Goal: Feedback & Contribution: Leave review/rating

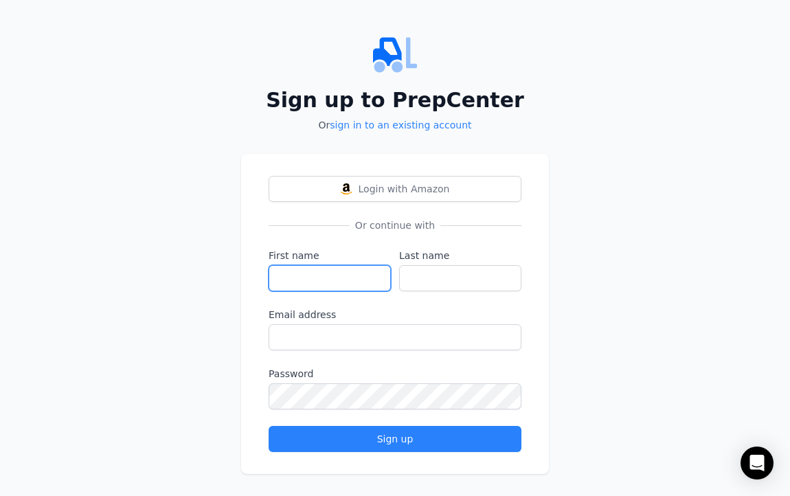
click at [356, 272] on input "First name" at bounding box center [330, 278] width 122 height 26
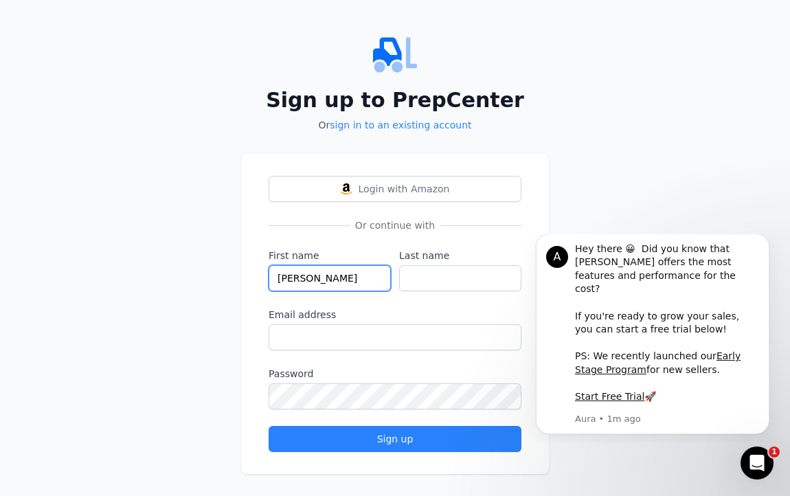
type input "[PERSON_NAME]"
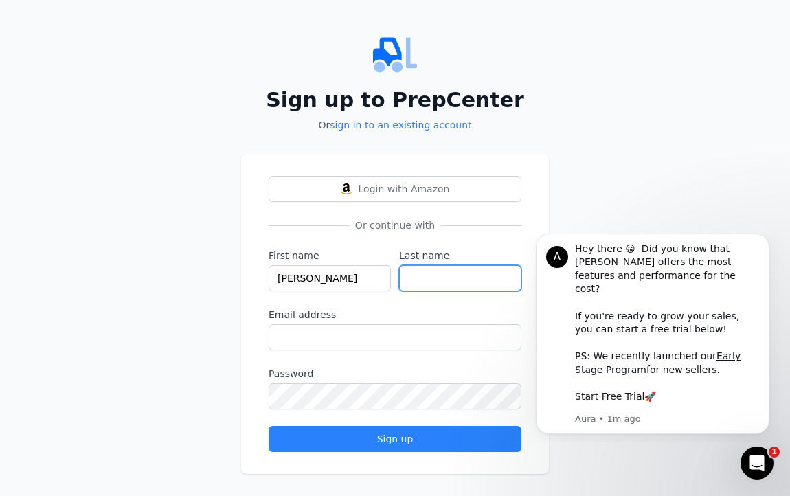
click at [430, 267] on input "Last name" at bounding box center [460, 278] width 122 height 26
type input "F"
paste input "Laurier"
type input "Laurier"
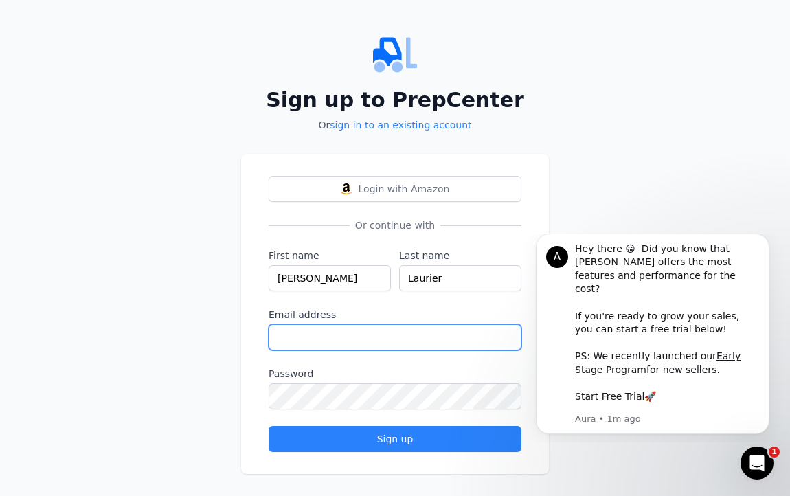
click at [383, 330] on input "Email address" at bounding box center [395, 337] width 253 height 26
paste input "[EMAIL_ADDRESS][DOMAIN_NAME]"
type input "[EMAIL_ADDRESS][DOMAIN_NAME]"
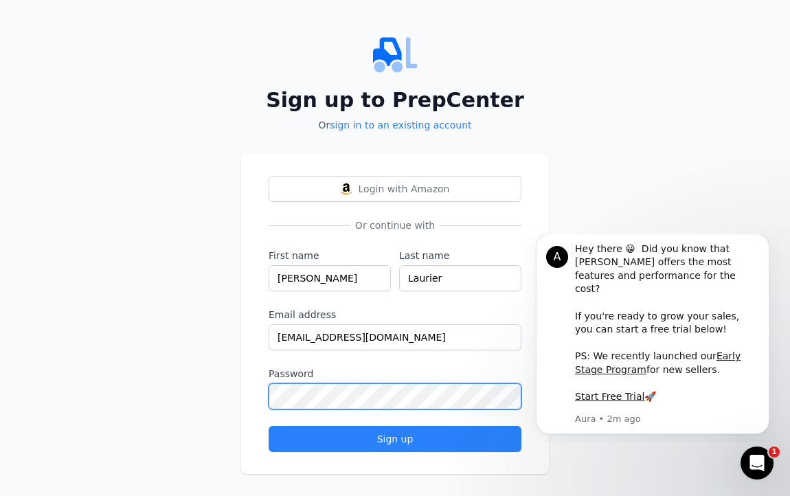
click at [269, 426] on button "Sign up" at bounding box center [395, 439] width 253 height 26
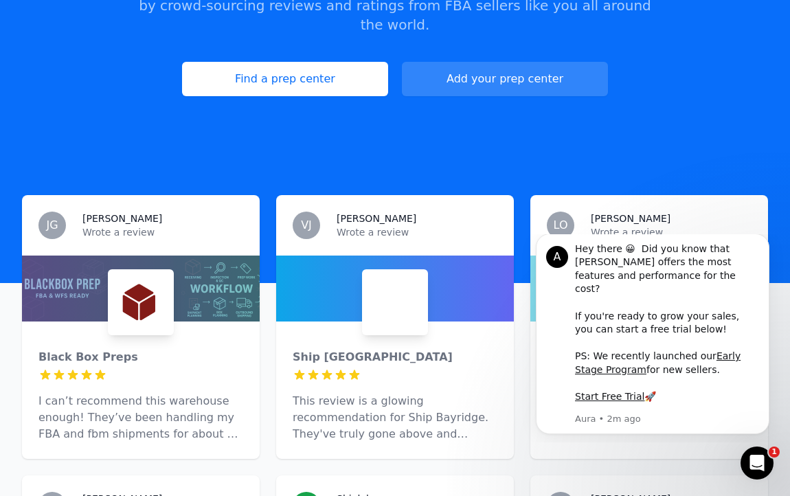
scroll to position [355, 0]
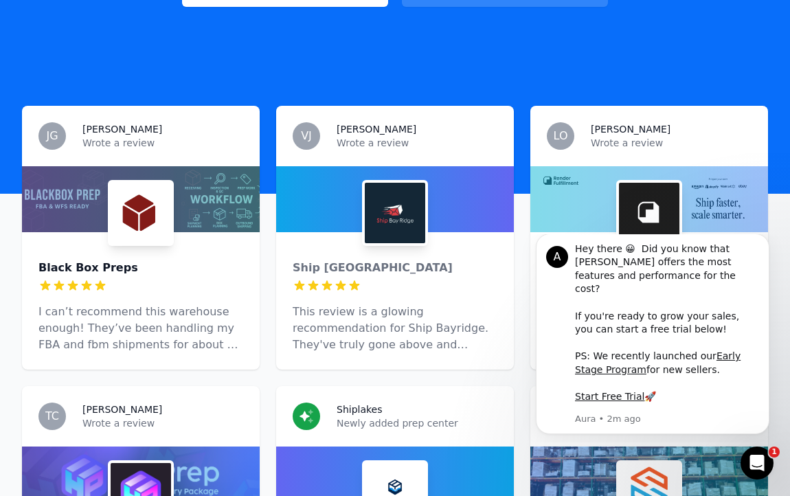
click at [57, 260] on div "Black Box Preps" at bounding box center [140, 268] width 205 height 16
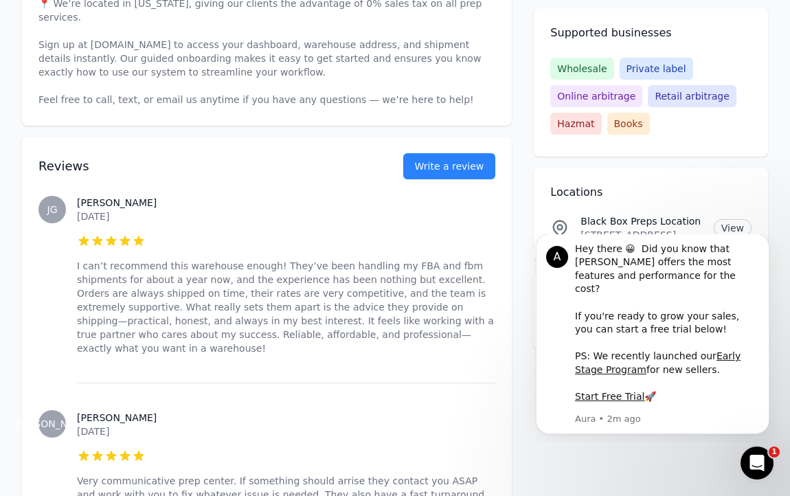
scroll to position [511, 0]
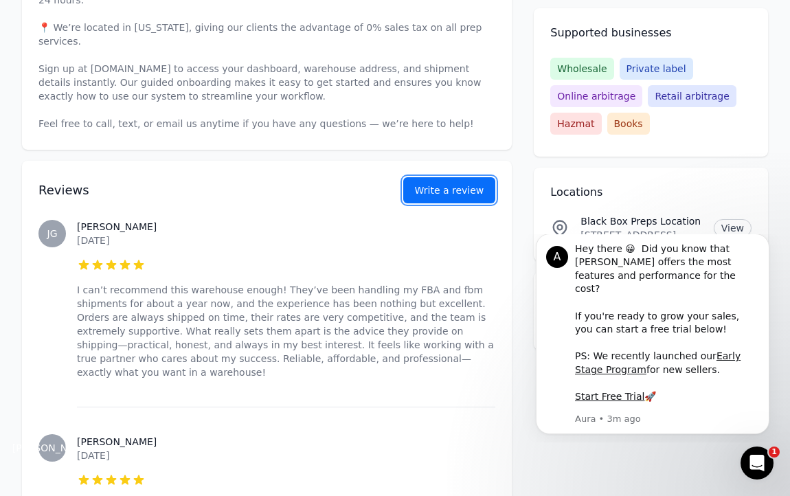
click at [438, 177] on button "Write a review" at bounding box center [449, 190] width 93 height 26
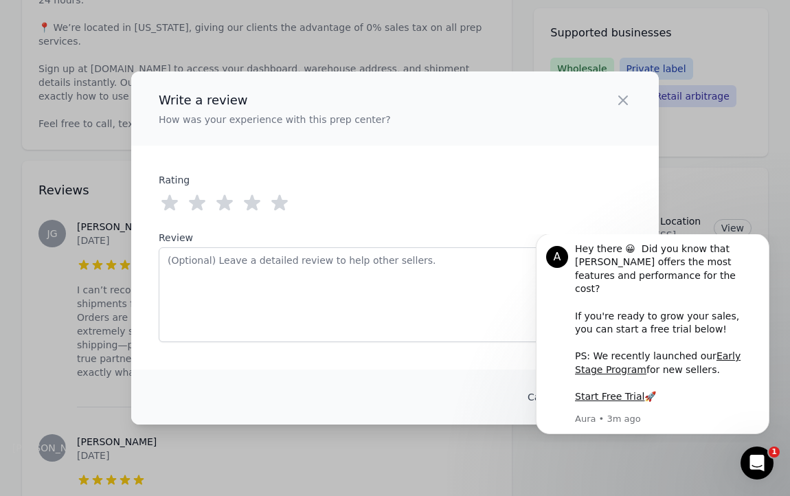
click at [277, 201] on icon at bounding box center [279, 203] width 16 height 16
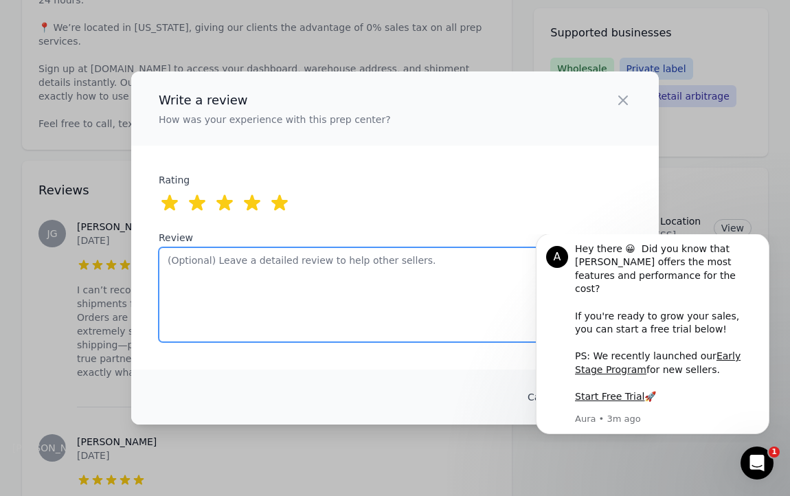
click at [304, 267] on textarea "Review" at bounding box center [395, 294] width 473 height 95
paste textarea "BlackBox Preps has been a huge help for my business. Their [US_STATE] location …"
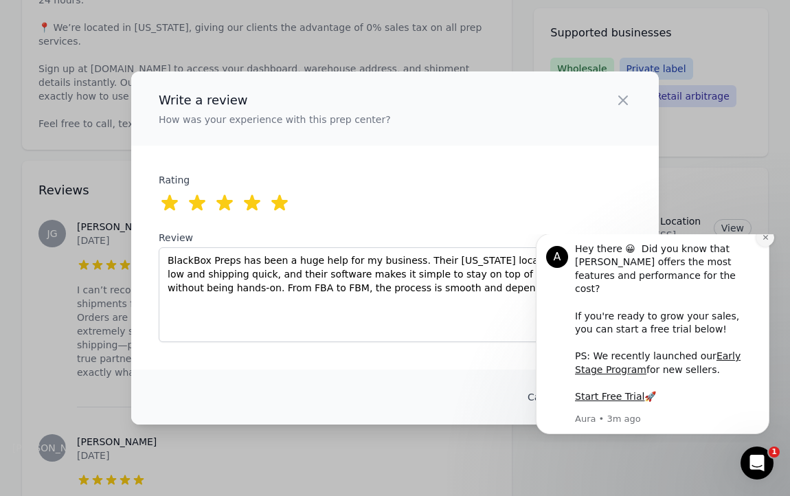
click at [764, 241] on icon "Dismiss notification" at bounding box center [766, 238] width 8 height 8
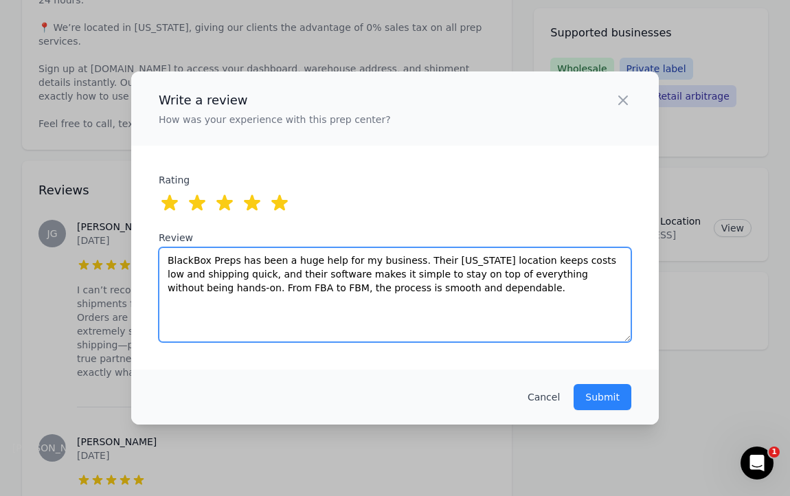
click at [566, 304] on textarea "BlackBox Preps has been a huge help for my business. Their [US_STATE] location …" at bounding box center [395, 294] width 473 height 95
click at [524, 301] on textarea "BlackBox Preps has been a huge help for my business. Their [US_STATE] location …" at bounding box center [395, 294] width 473 height 95
type textarea "BlackBox Preps has been a huge help for my business. Their [US_STATE] location …"
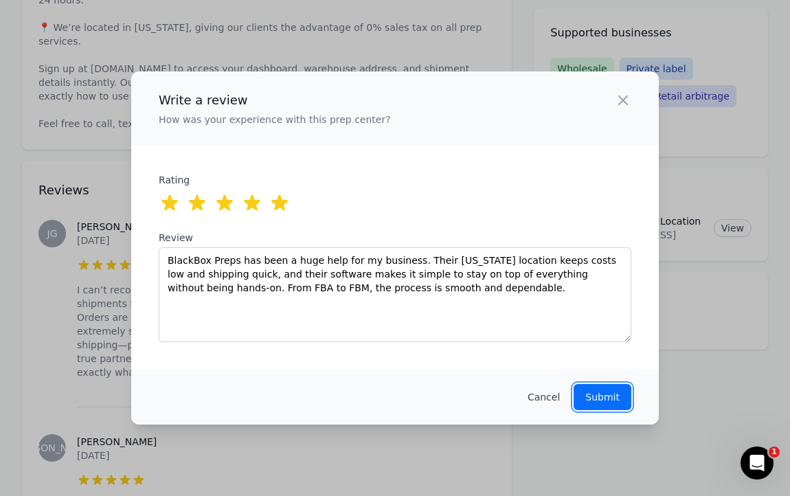
click at [610, 392] on p "Submit" at bounding box center [603, 397] width 34 height 14
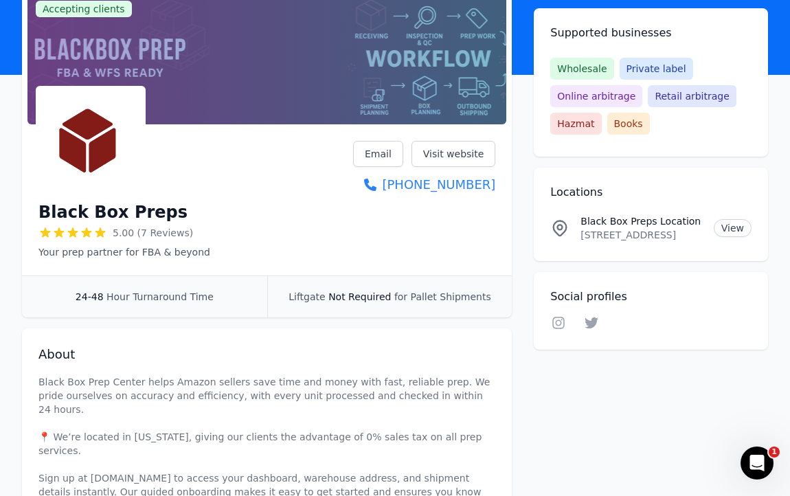
scroll to position [0, 0]
